Goal: Task Accomplishment & Management: Manage account settings

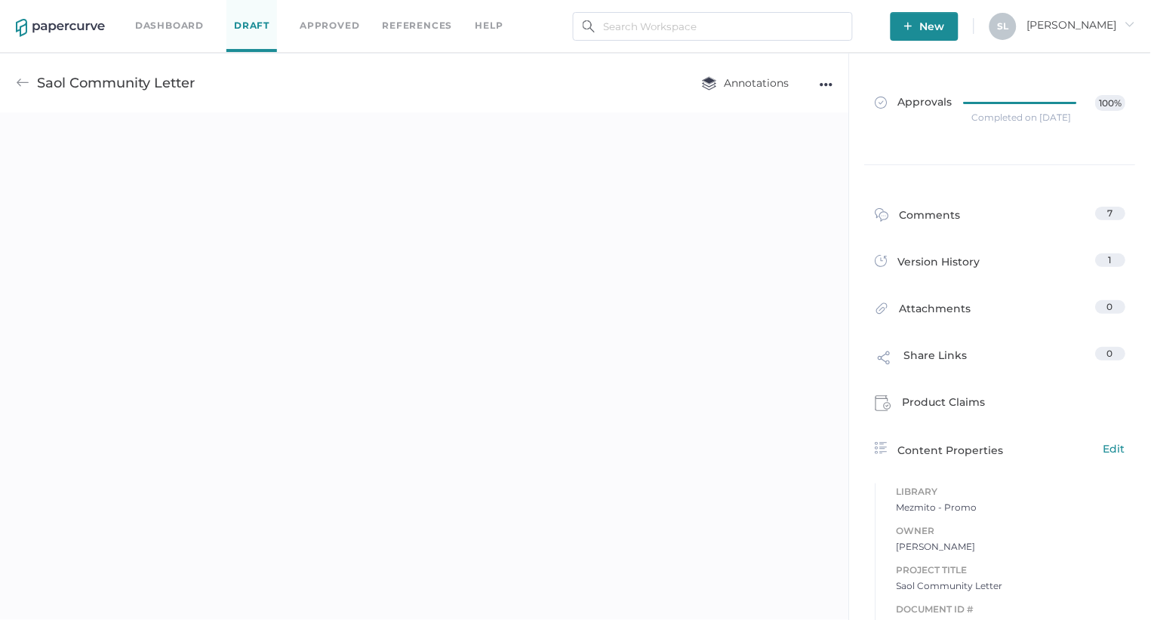
click at [165, 22] on link "Dashboard" at bounding box center [169, 25] width 69 height 17
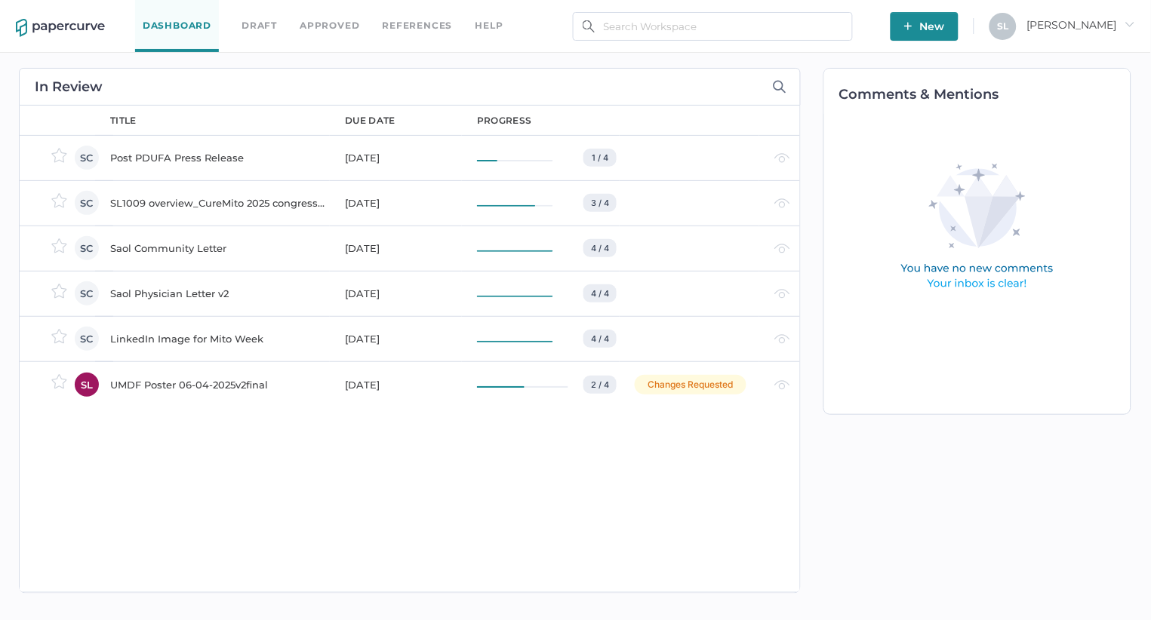
click at [185, 247] on div "Saol Community Letter" at bounding box center [218, 248] width 217 height 18
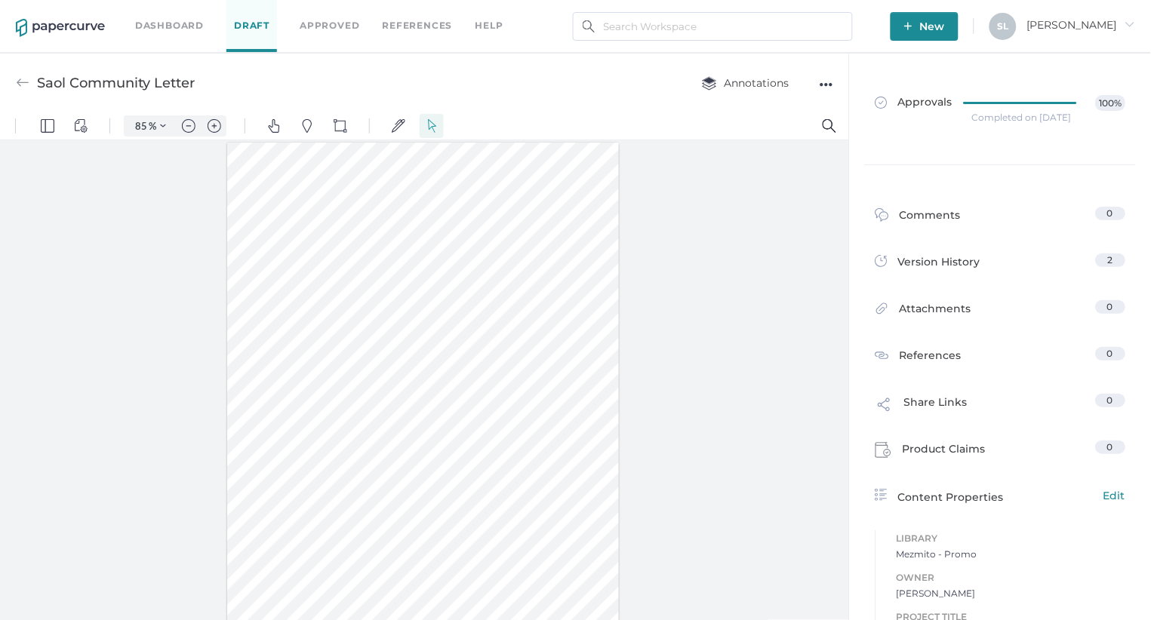
click at [826, 87] on div "●●●" at bounding box center [827, 84] width 14 height 21
click at [599, 87] on div "Saol Community Letter Annotations ●●● Download Delete Rename Upload new version" at bounding box center [424, 83] width 849 height 60
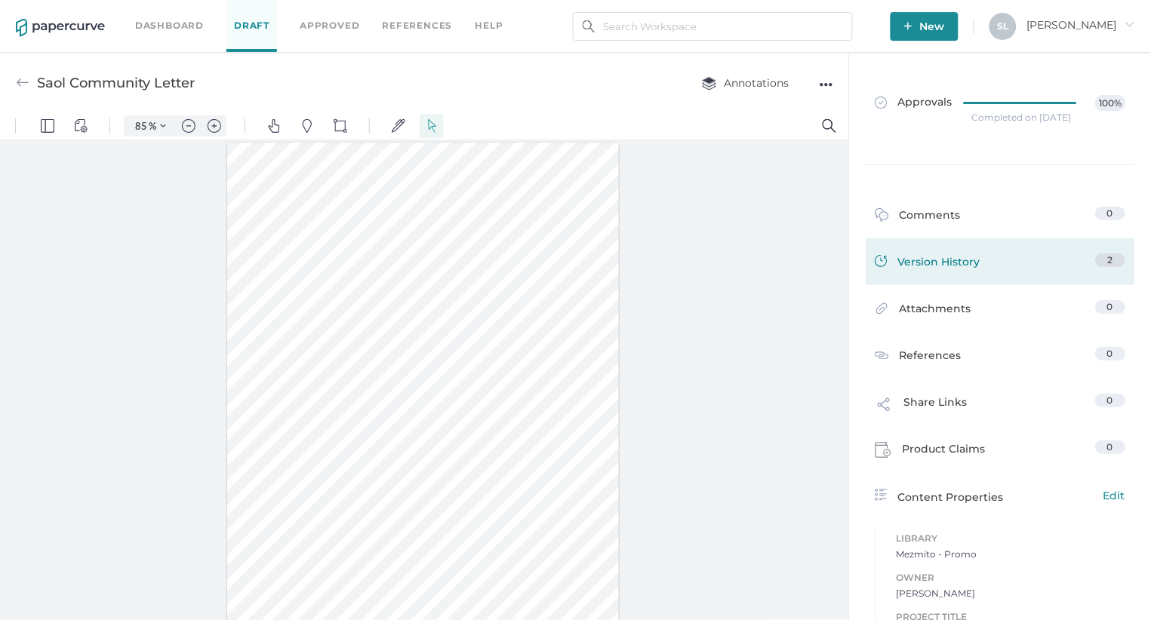
click at [955, 266] on div "Version History" at bounding box center [928, 264] width 106 height 21
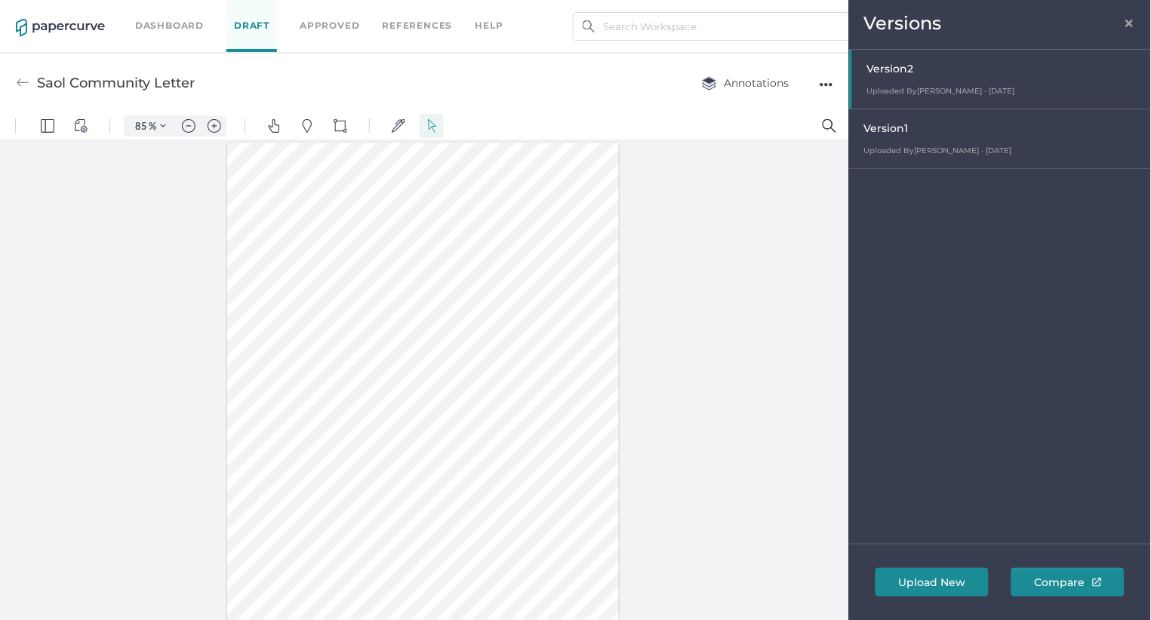
click at [909, 71] on div at bounding box center [1001, 79] width 299 height 59
click at [888, 73] on div at bounding box center [1001, 79] width 299 height 59
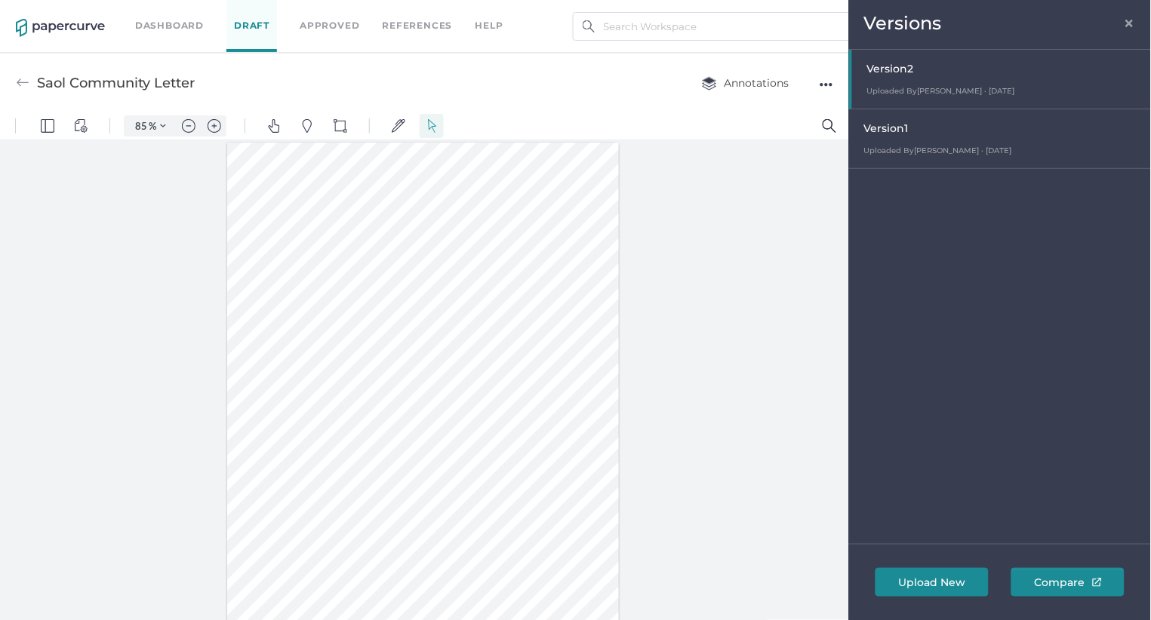
click at [894, 134] on div "Version 1" at bounding box center [1003, 130] width 279 height 21
click at [894, 71] on span "Version 2" at bounding box center [887, 69] width 47 height 14
type input "85"
click at [1129, 20] on span "×" at bounding box center [1130, 21] width 12 height 12
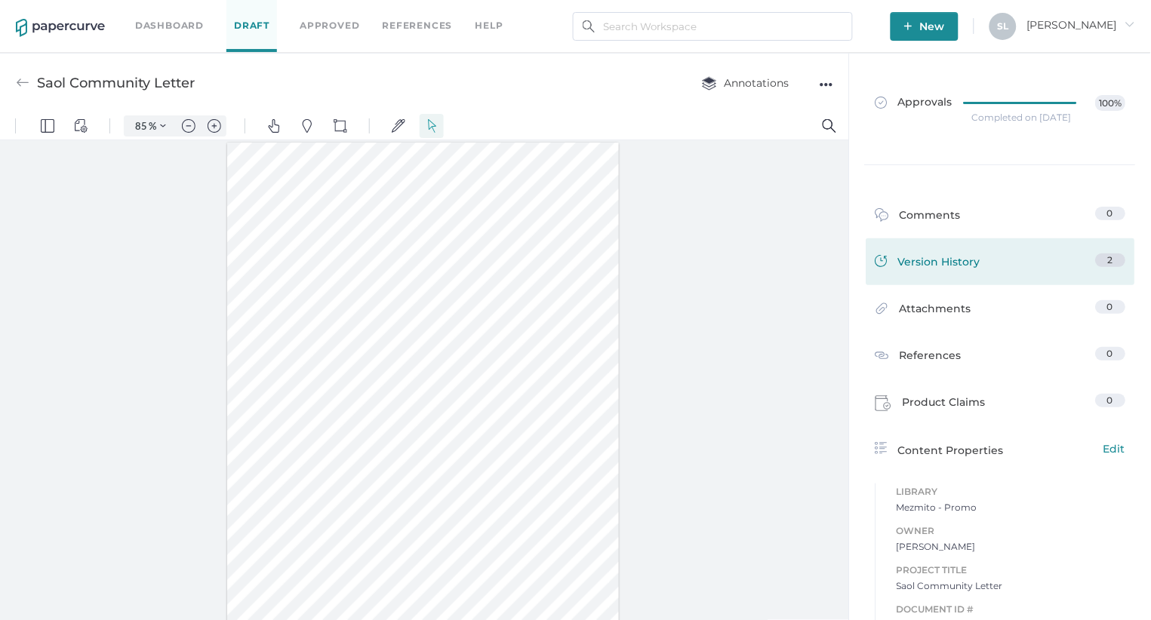
click at [977, 266] on div "Version History" at bounding box center [928, 264] width 106 height 21
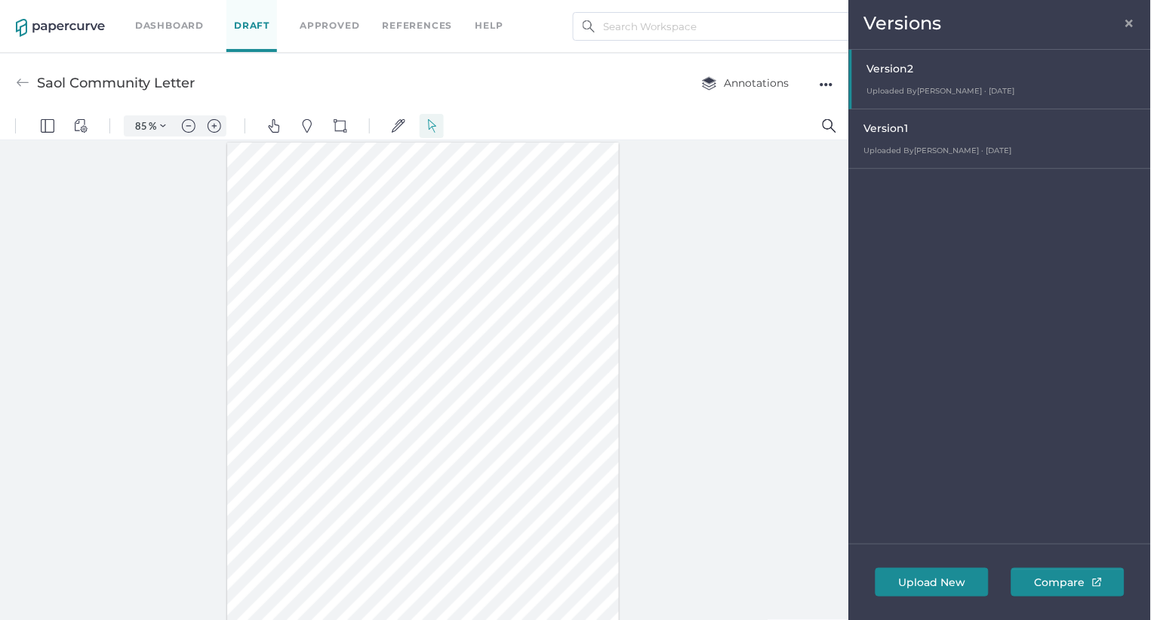
click at [165, 20] on link "Dashboard" at bounding box center [169, 25] width 69 height 17
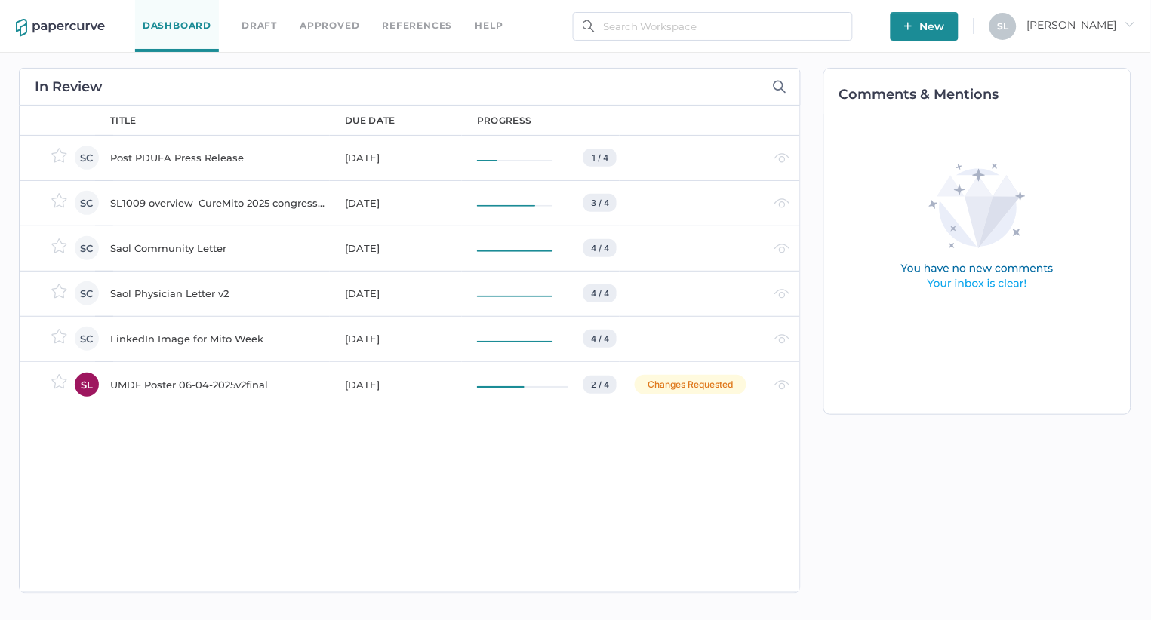
click at [183, 294] on div "Saol Physician Letter v2" at bounding box center [218, 294] width 217 height 18
click at [167, 249] on div "Saol Community Letter" at bounding box center [218, 248] width 217 height 18
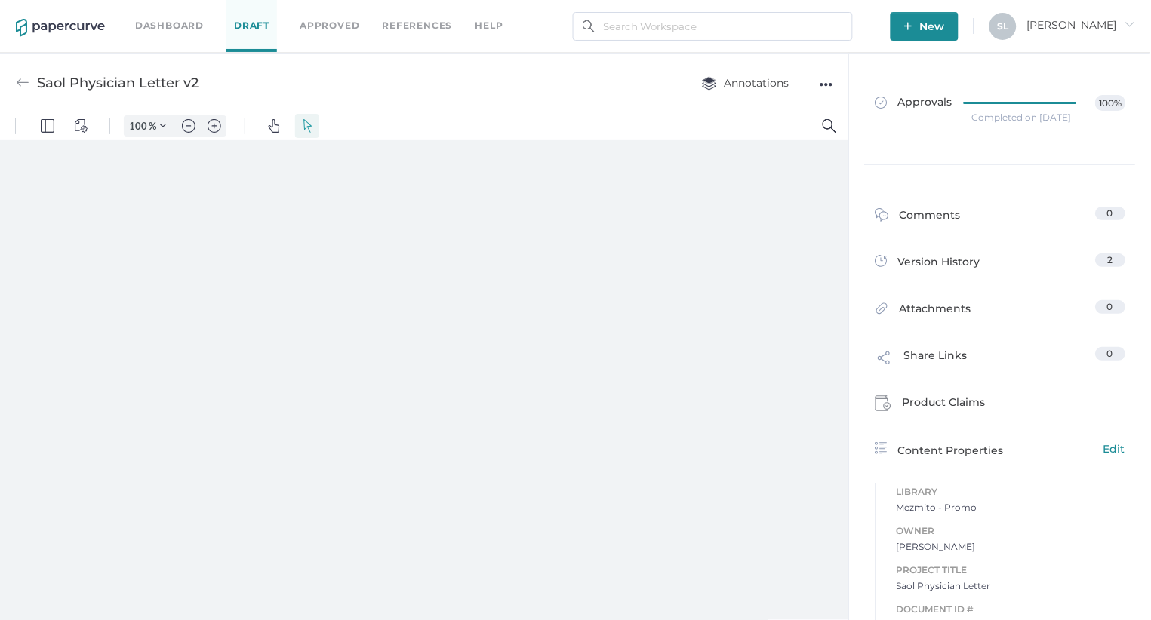
type input "85"
click at [16, 78] on img at bounding box center [23, 83] width 14 height 14
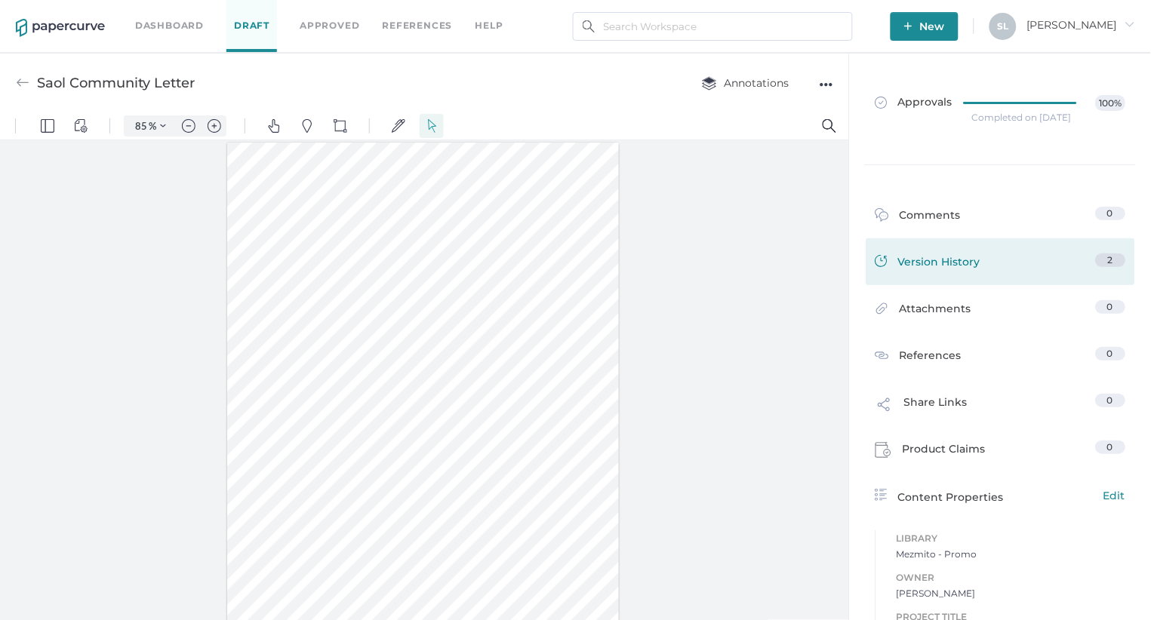
click at [937, 252] on div "Version History 2" at bounding box center [1000, 261] width 269 height 47
click at [934, 263] on div "Version History" at bounding box center [928, 264] width 106 height 21
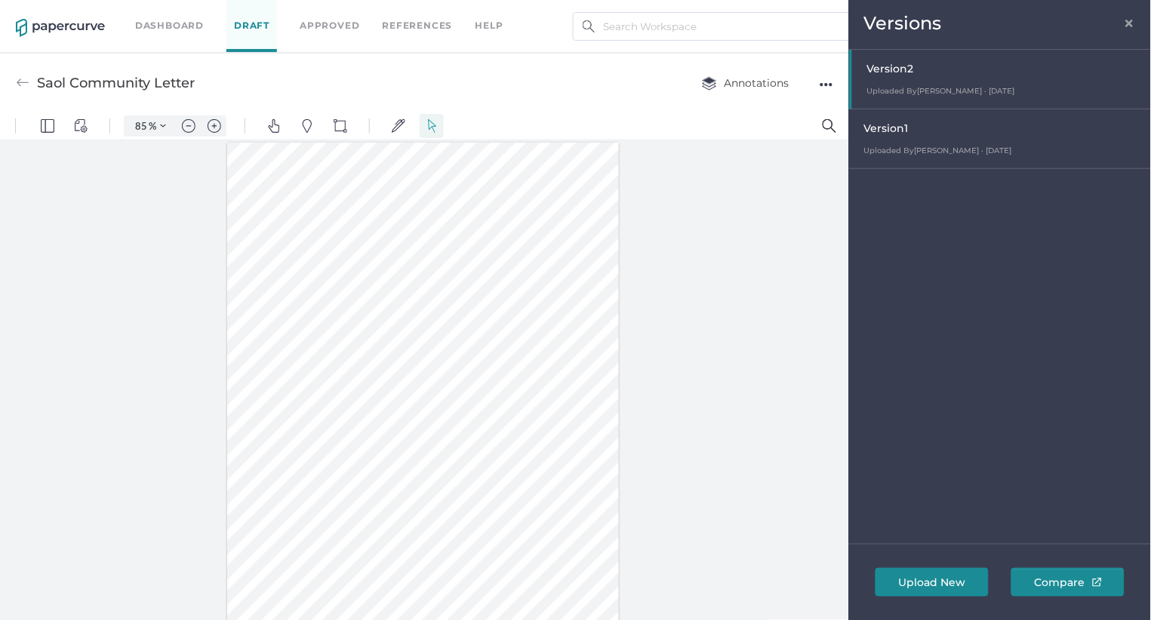
click at [909, 128] on span "Version 1" at bounding box center [886, 128] width 45 height 14
type input "85"
click at [1129, 20] on span "×" at bounding box center [1130, 21] width 12 height 12
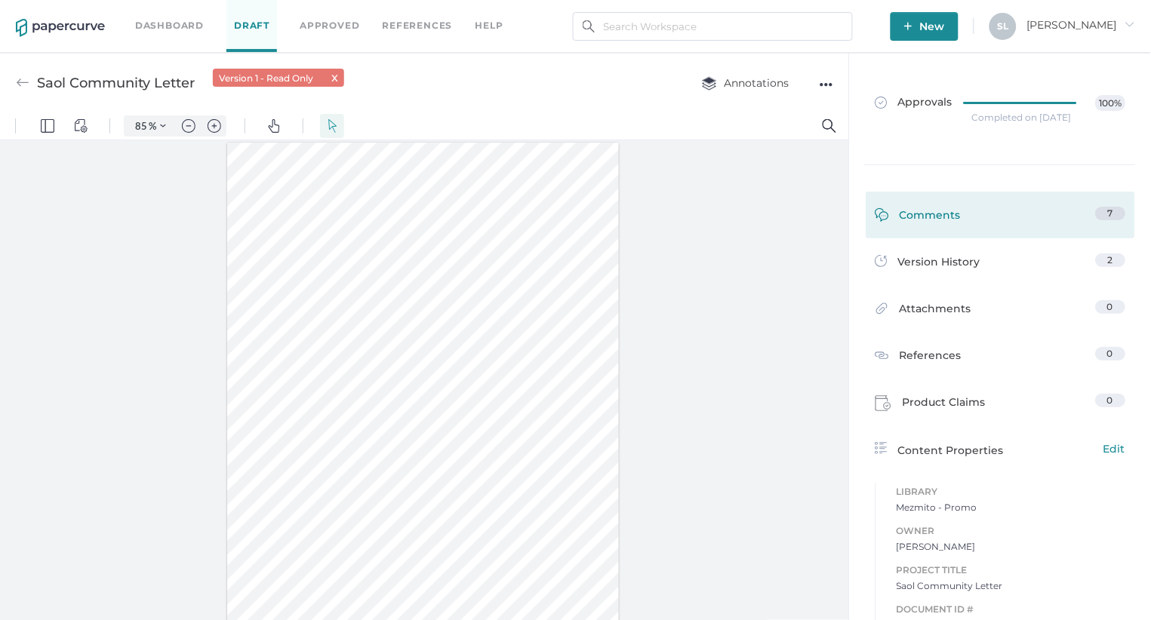
click at [959, 214] on div "Comments" at bounding box center [918, 218] width 86 height 23
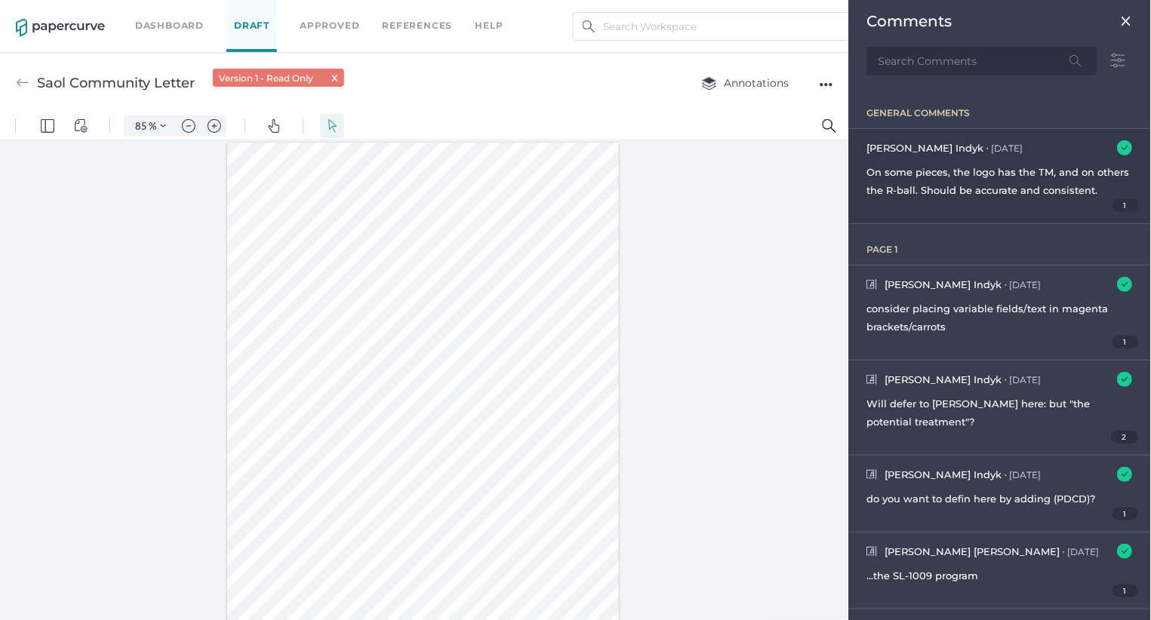
scroll to position [6, 0]
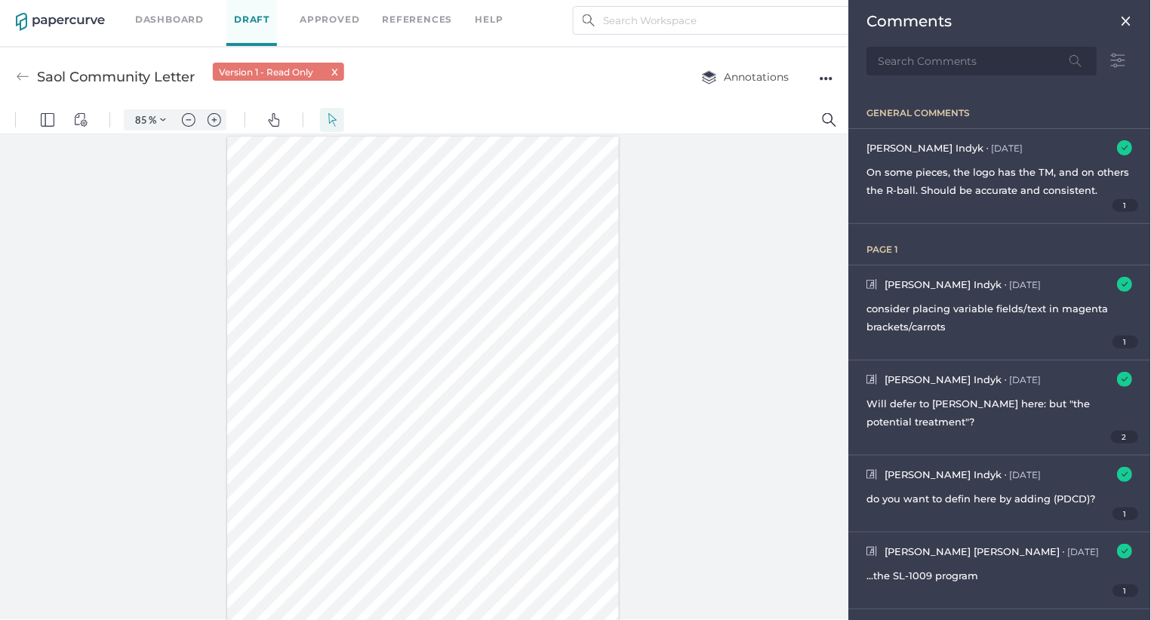
click at [1127, 17] on img at bounding box center [1127, 21] width 12 height 12
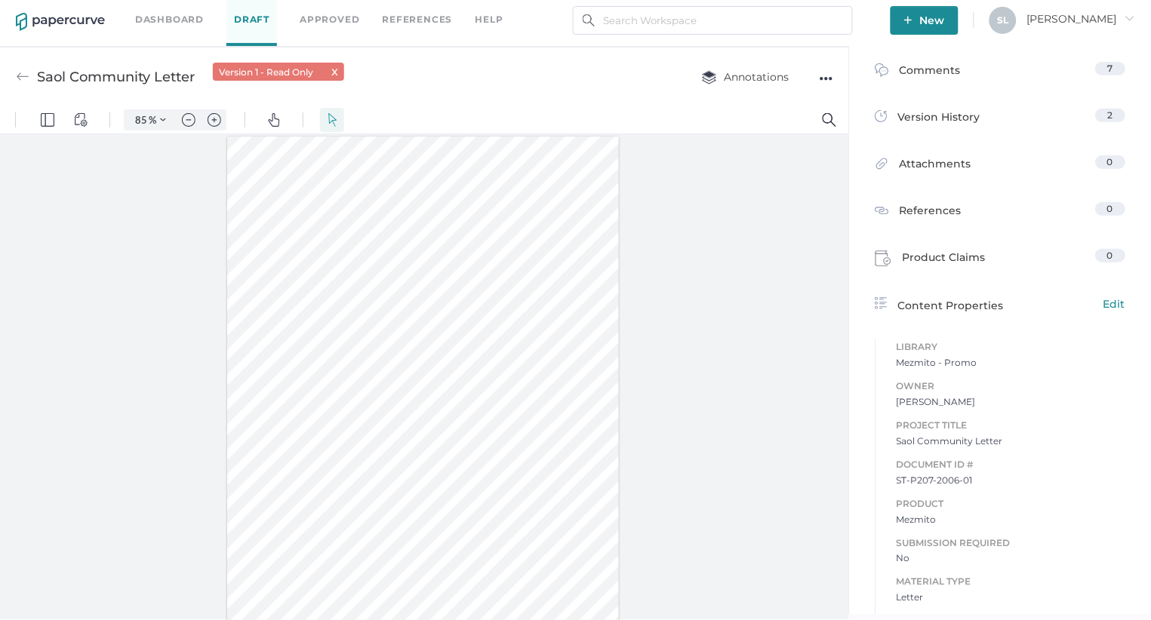
click at [1090, 24] on span "Sandy arrow_right" at bounding box center [1081, 19] width 108 height 14
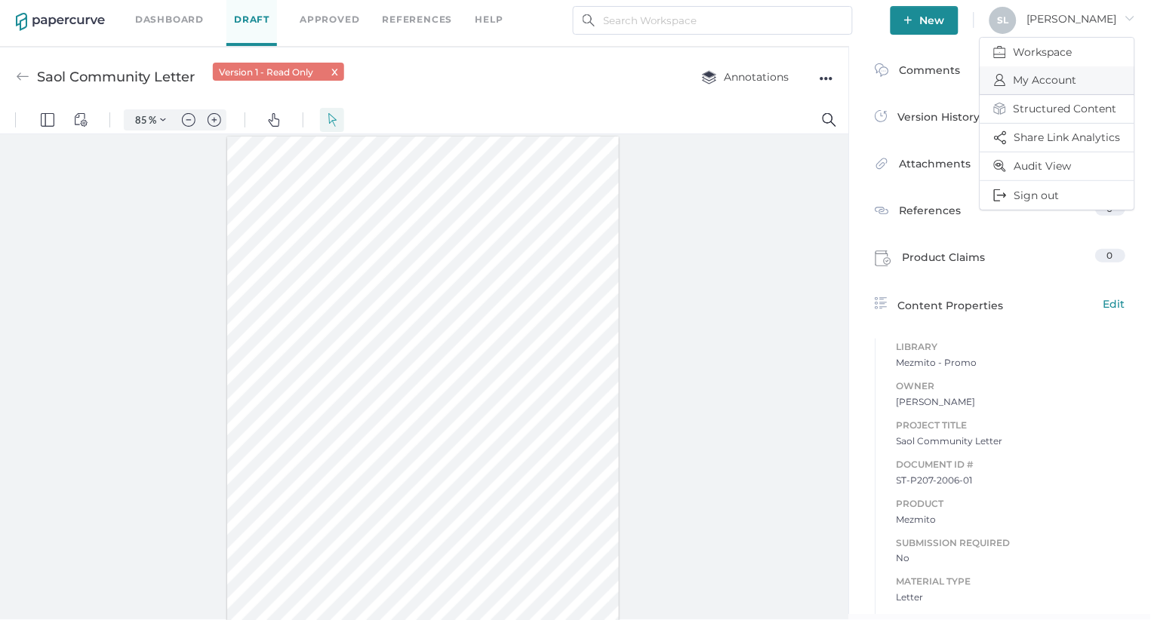
click at [1056, 76] on span "My Account" at bounding box center [1057, 80] width 127 height 28
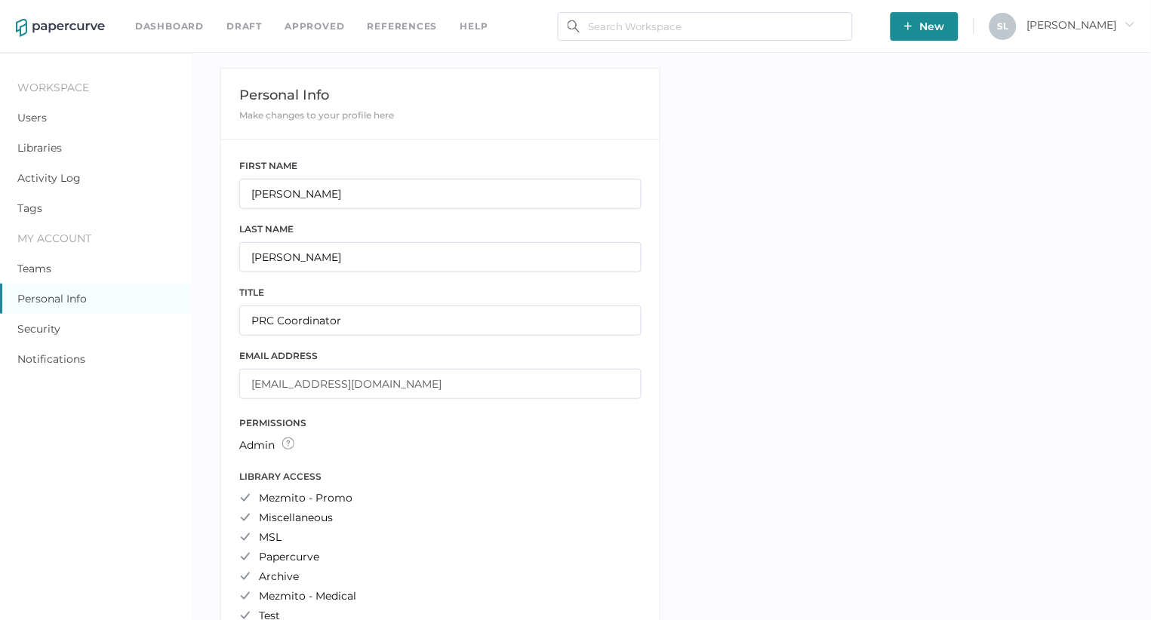
click at [1093, 27] on span "Sandy arrow_right" at bounding box center [1081, 25] width 108 height 14
click at [38, 352] on link "Notifications" at bounding box center [51, 359] width 68 height 14
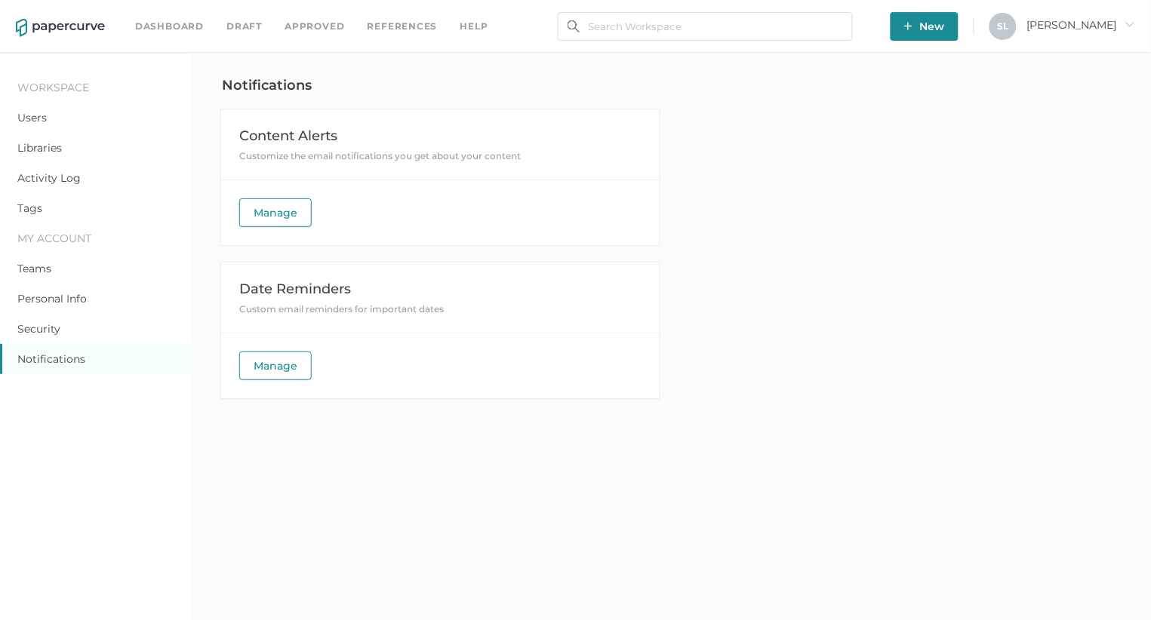
click at [285, 214] on span "Manage" at bounding box center [276, 212] width 44 height 27
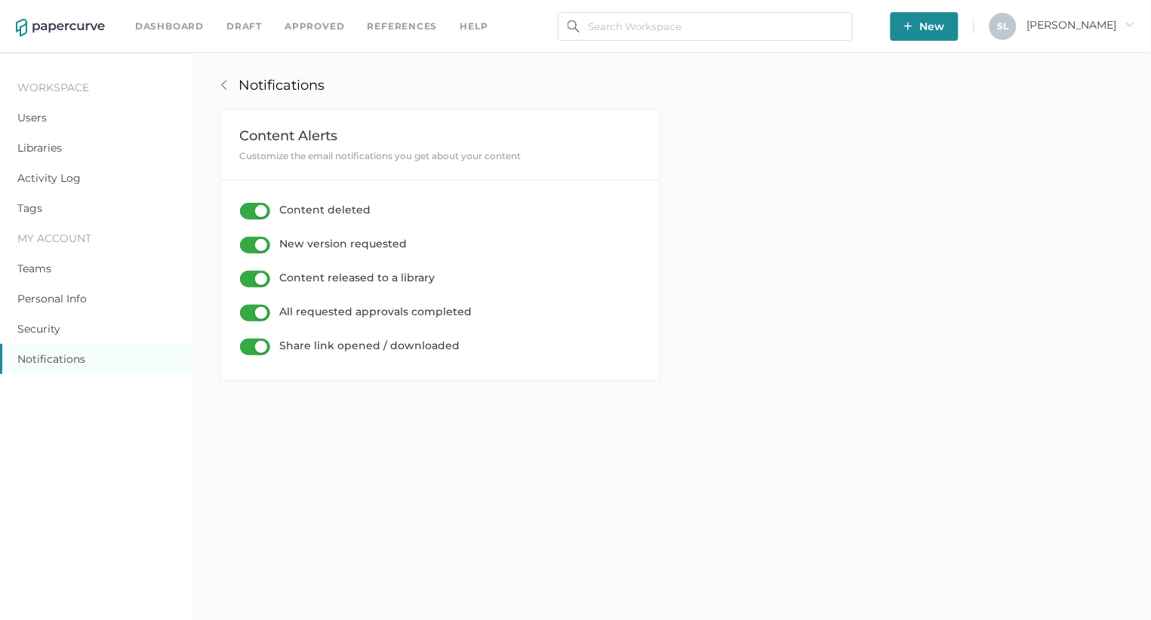
click at [38, 353] on link "Notifications" at bounding box center [51, 359] width 68 height 14
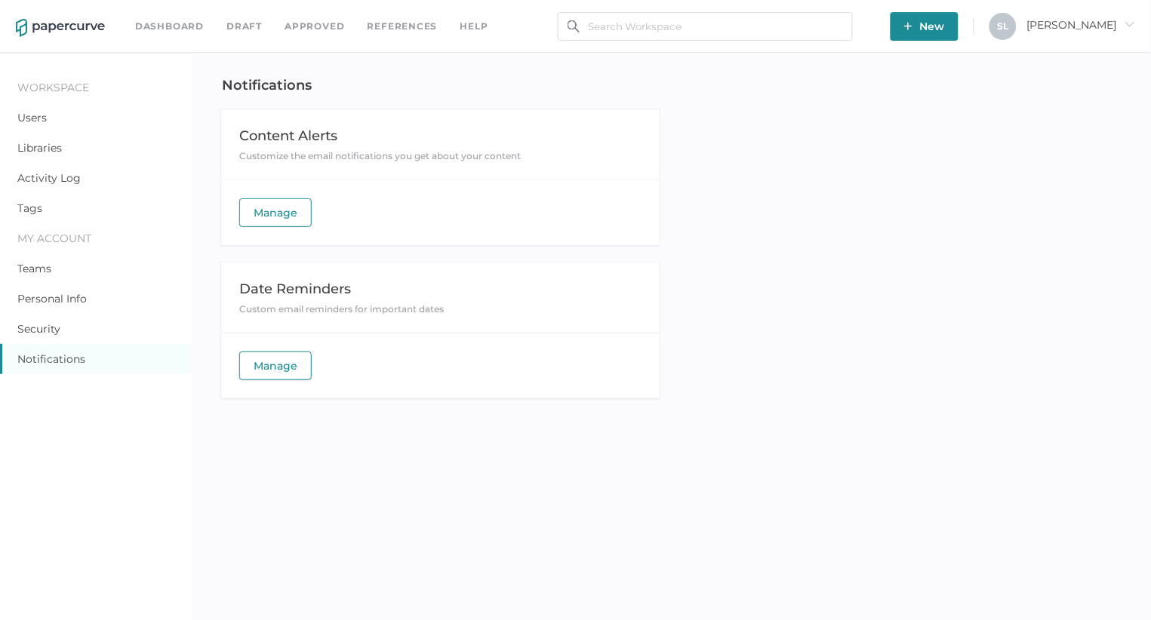
click at [277, 363] on span "Manage" at bounding box center [276, 365] width 44 height 27
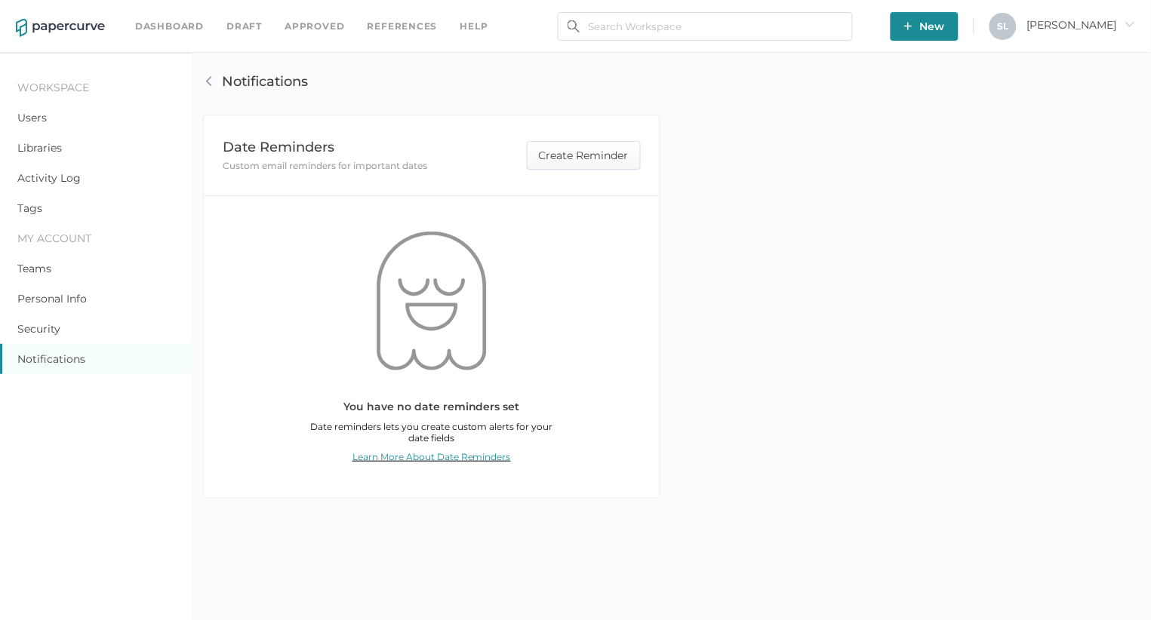
click at [177, 27] on link "Dashboard" at bounding box center [169, 26] width 69 height 17
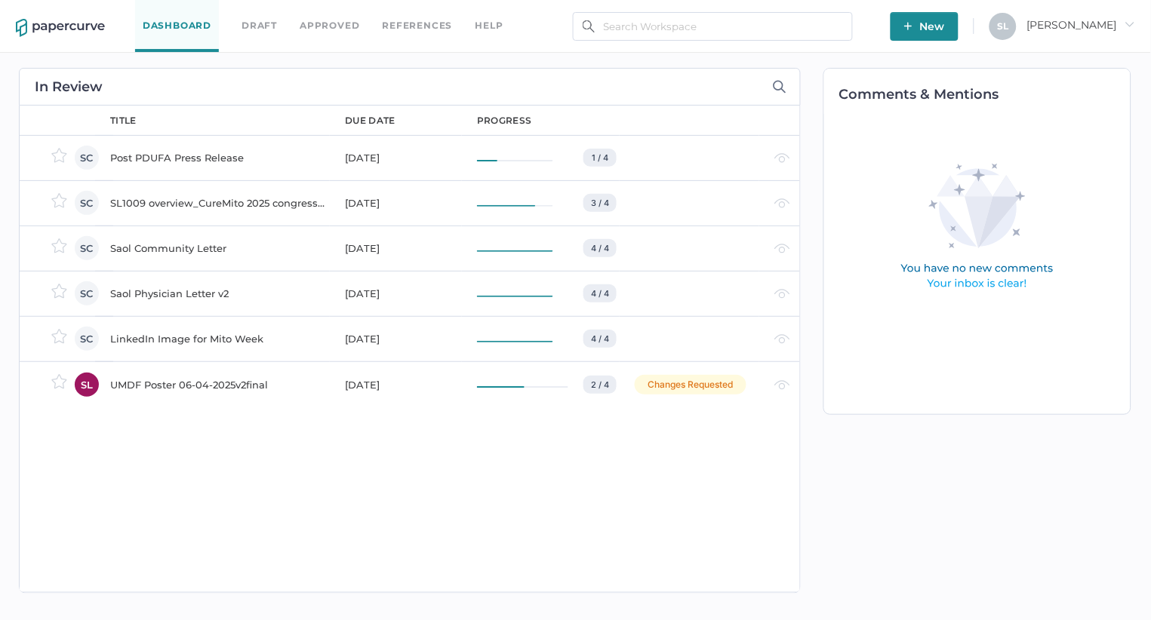
click at [174, 203] on div "SL1009 overview_CureMito 2025 congress_for PRC" at bounding box center [218, 203] width 217 height 18
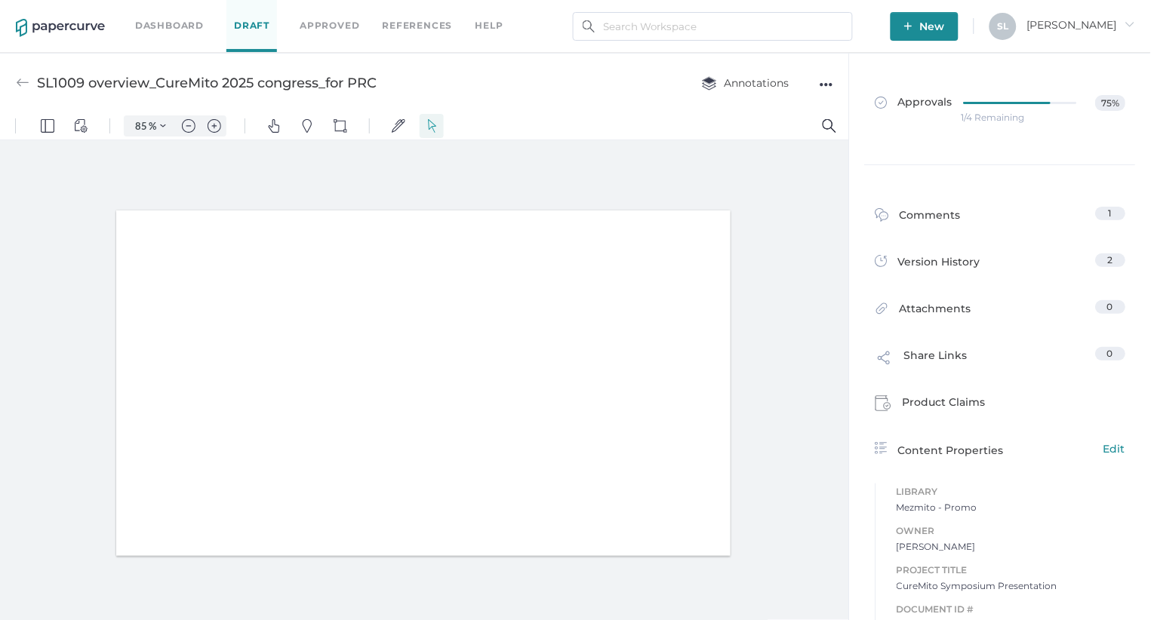
type input "85"
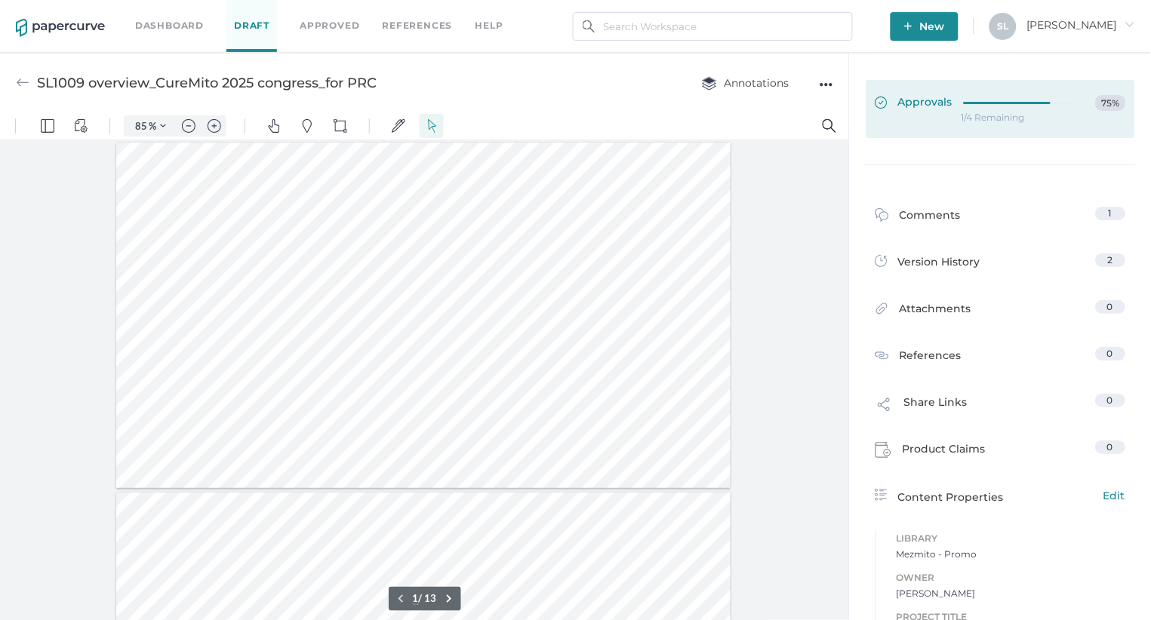
click at [924, 103] on span "Approvals" at bounding box center [914, 103] width 78 height 17
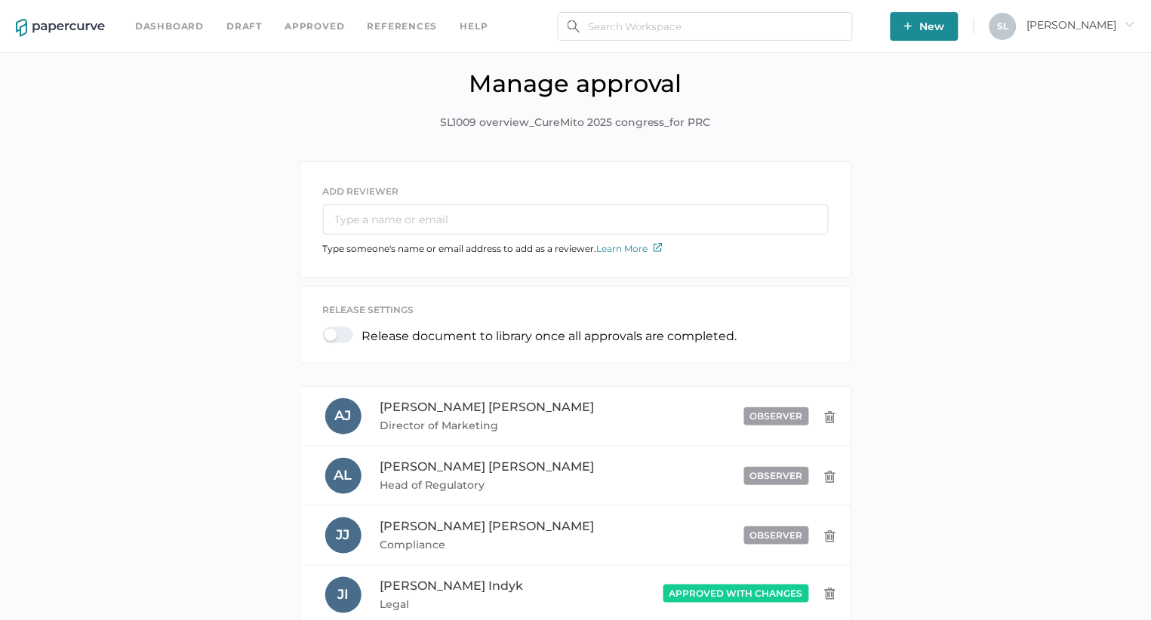
click at [471, 24] on div "help" at bounding box center [474, 26] width 28 height 17
click at [417, 48] on link "Knowledge Base" at bounding box center [416, 53] width 116 height 17
click at [161, 26] on link "Dashboard" at bounding box center [169, 26] width 69 height 17
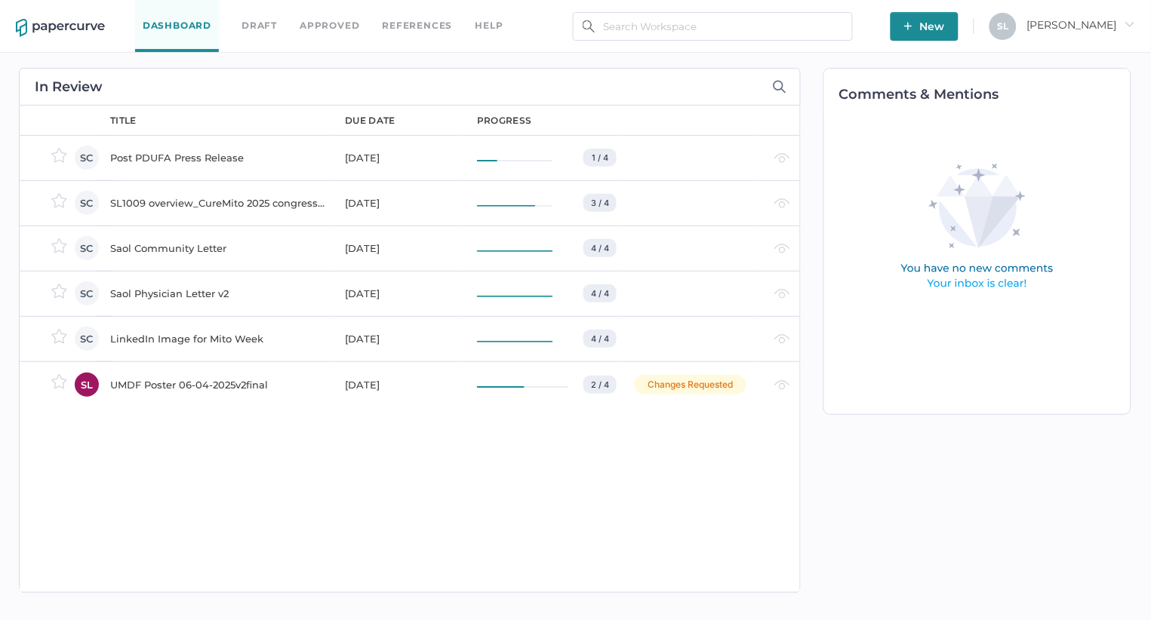
click at [155, 245] on div "Saol Community Letter" at bounding box center [218, 248] width 217 height 18
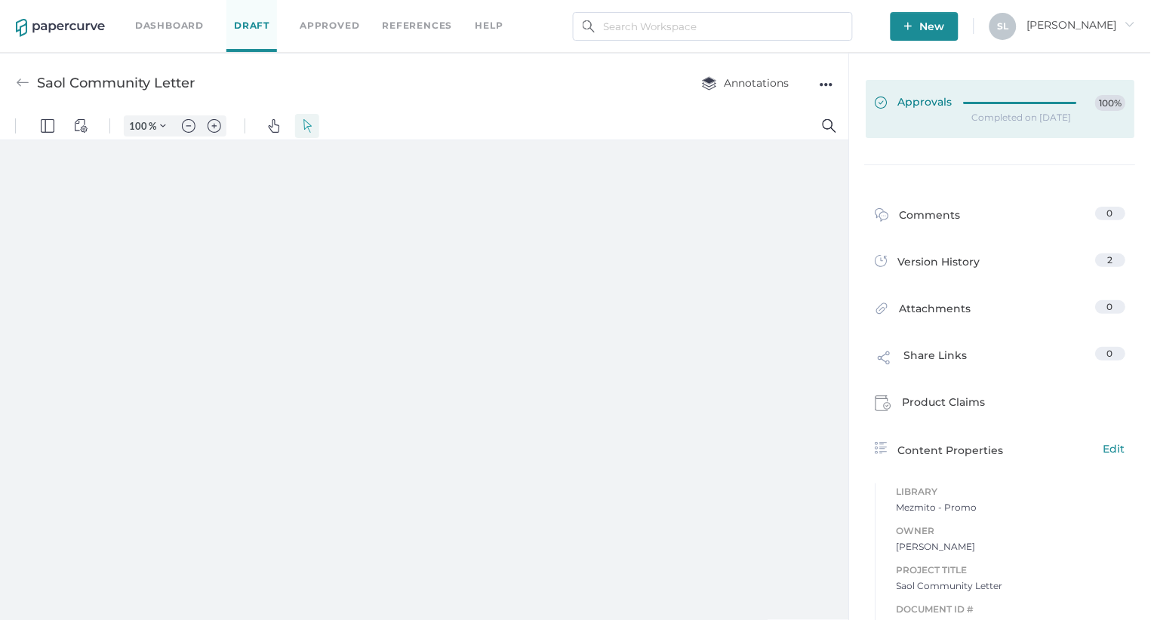
type input "85"
click at [915, 99] on span "Approvals" at bounding box center [914, 103] width 78 height 17
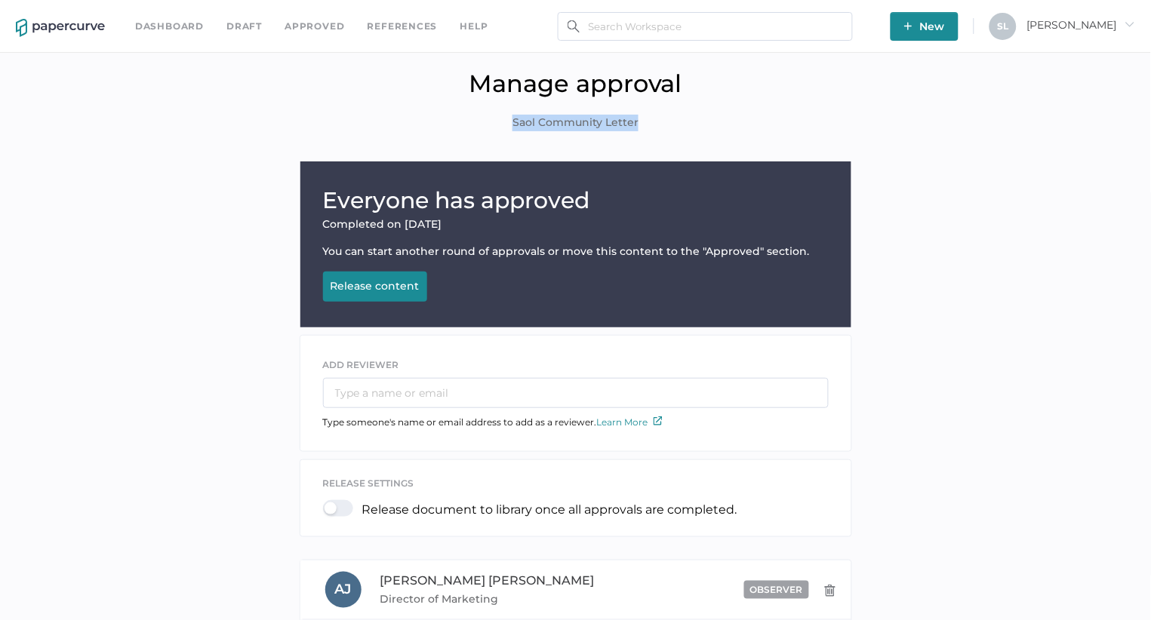
drag, startPoint x: 642, startPoint y: 118, endPoint x: 512, endPoint y: 125, distance: 129.9
click at [512, 125] on div "Manage approval Saol Community Letter" at bounding box center [575, 111] width 1128 height 85
copy span "Saol Community Letter"
